Goal: Task Accomplishment & Management: Complete application form

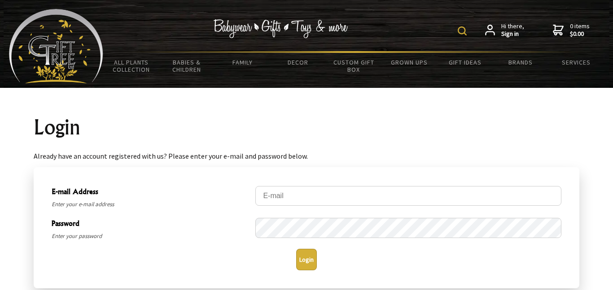
click at [493, 30] on icon at bounding box center [490, 30] width 10 height 11
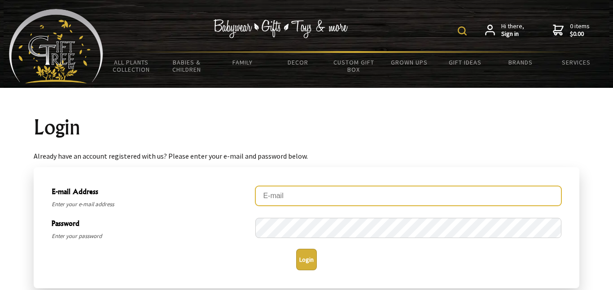
click at [305, 200] on input "E-mail Address" at bounding box center [408, 196] width 306 height 20
type input "509paraparatoatoa@gmail.com"
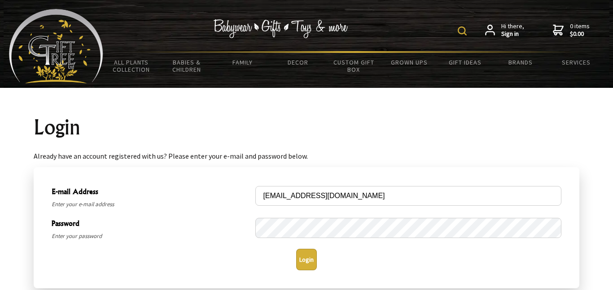
click at [310, 256] on button "Login" at bounding box center [306, 260] width 21 height 22
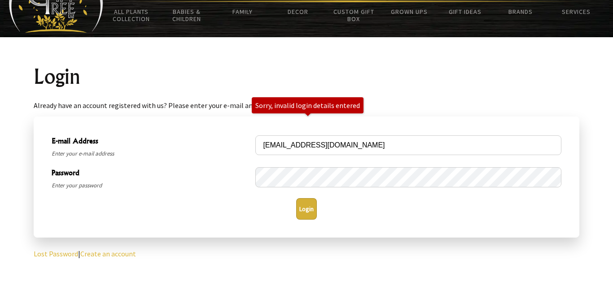
scroll to position [52, 0]
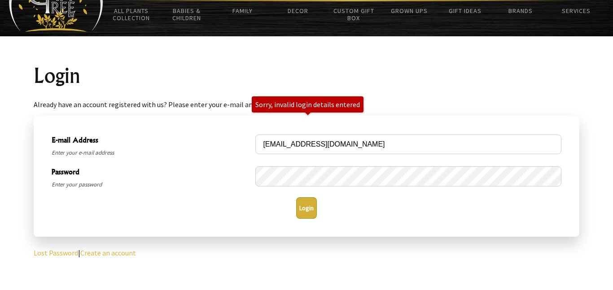
click at [66, 253] on link "Lost Password" at bounding box center [56, 253] width 44 height 9
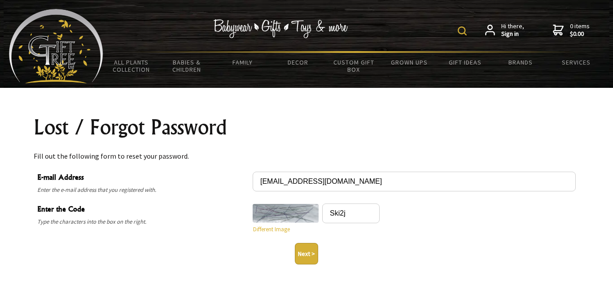
type input "Ski2j"
click at [305, 253] on button "Next >" at bounding box center [306, 254] width 23 height 22
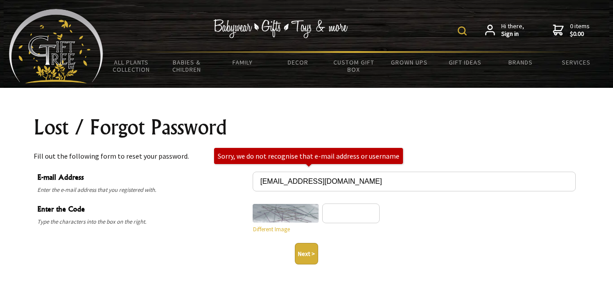
click at [514, 39] on div "Hi there, Sign in 0 items $0.00" at bounding box center [353, 30] width 501 height 42
click at [513, 36] on strong "Sign in" at bounding box center [512, 34] width 23 height 8
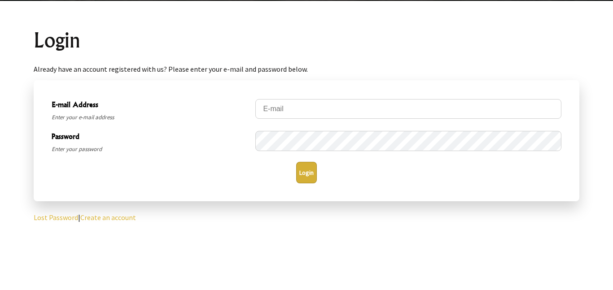
scroll to position [88, 0]
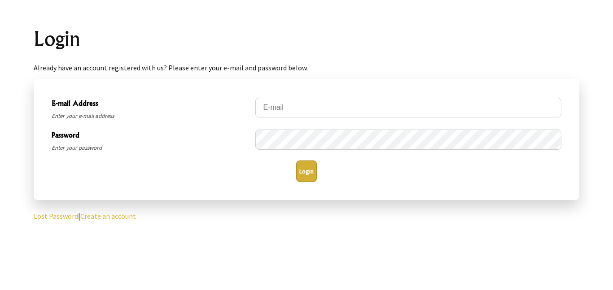
click at [126, 218] on link "Create an account" at bounding box center [108, 216] width 56 height 9
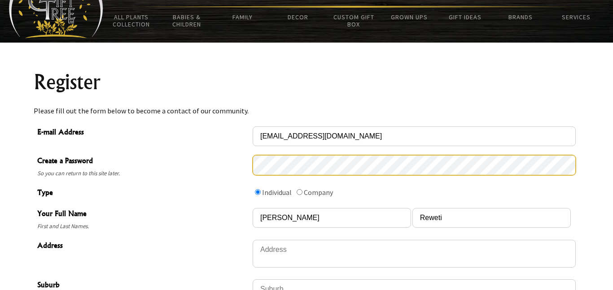
scroll to position [48, 0]
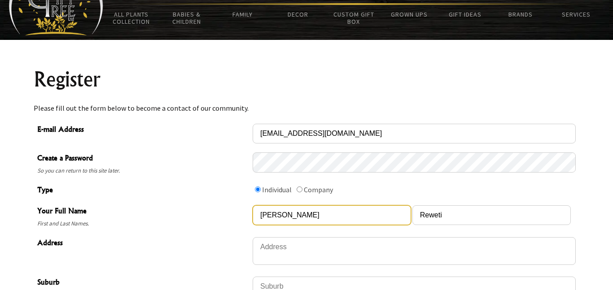
click at [324, 212] on input "Joe" at bounding box center [332, 215] width 158 height 20
type input "Janice"
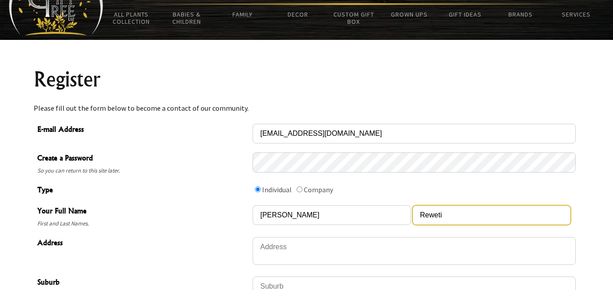
click at [447, 214] on input "Reweti" at bounding box center [491, 215] width 158 height 20
type input "Tokimua"
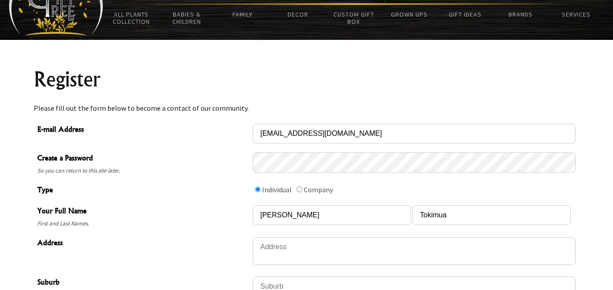
click at [369, 235] on div "Address" at bounding box center [307, 252] width 546 height 39
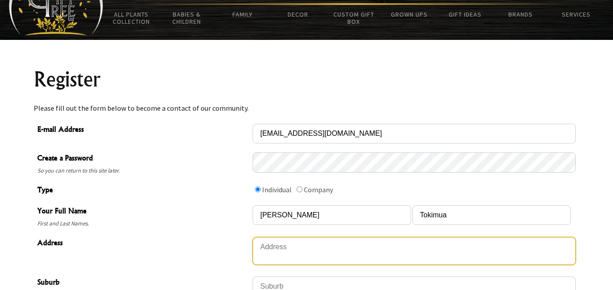
click at [357, 250] on textarea "Address" at bounding box center [414, 251] width 323 height 28
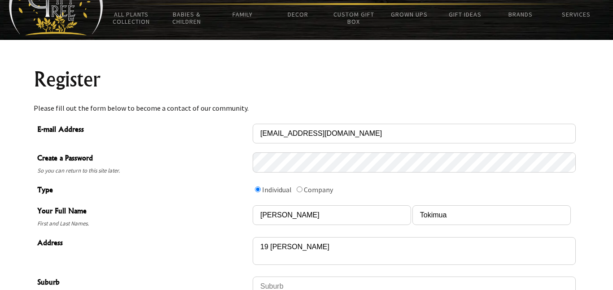
type textarea "19 Elisa Lane"
type input "Ranui"
type input "Auckland"
type input "0612"
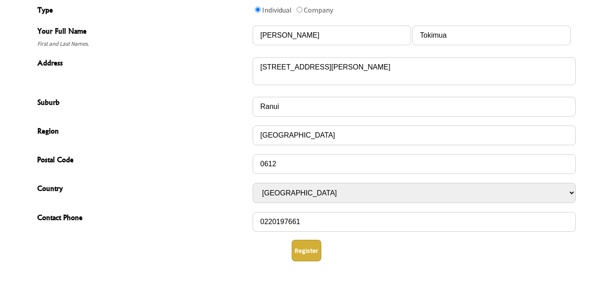
scroll to position [230, 0]
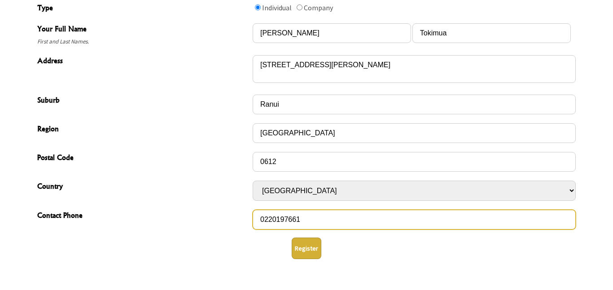
click at [320, 227] on input "0220197661" at bounding box center [414, 220] width 323 height 20
type input "02041478359"
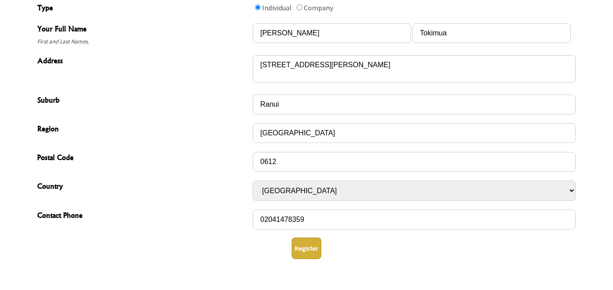
click at [315, 253] on button "Register" at bounding box center [307, 249] width 30 height 22
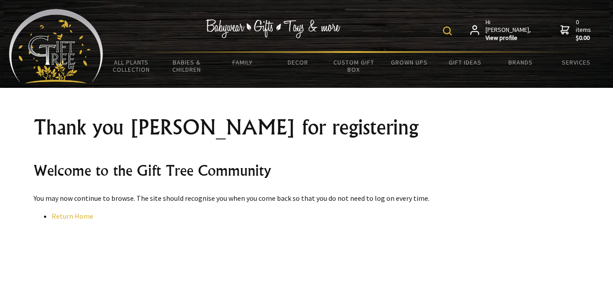
click at [76, 215] on link "Return Home" at bounding box center [73, 216] width 42 height 9
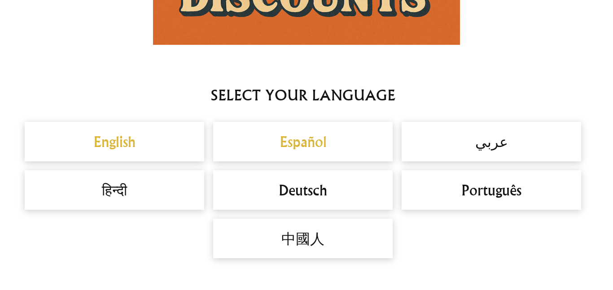
scroll to position [738, 0]
click at [163, 151] on h2 "English" at bounding box center [115, 142] width 162 height 22
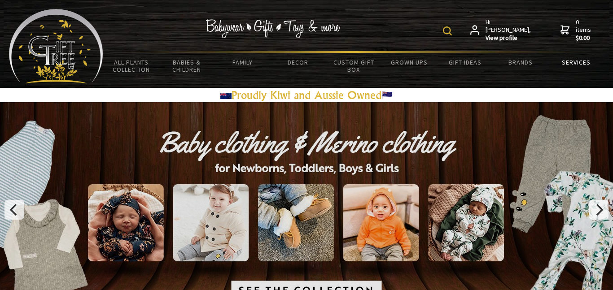
click at [572, 66] on link "Services" at bounding box center [576, 62] width 56 height 19
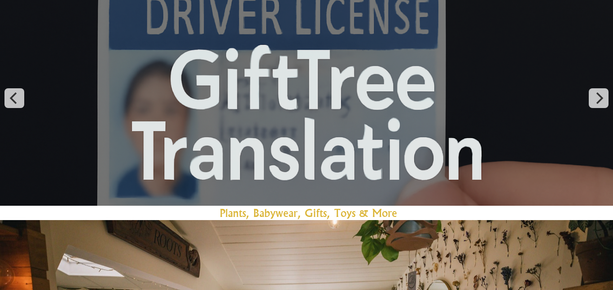
scroll to position [110, 0]
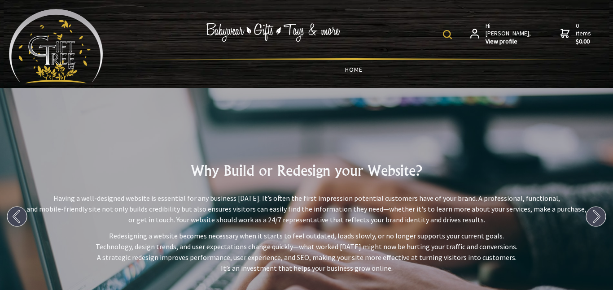
click at [357, 72] on link "HOME" at bounding box center [353, 69] width 501 height 19
